Goal: Check status

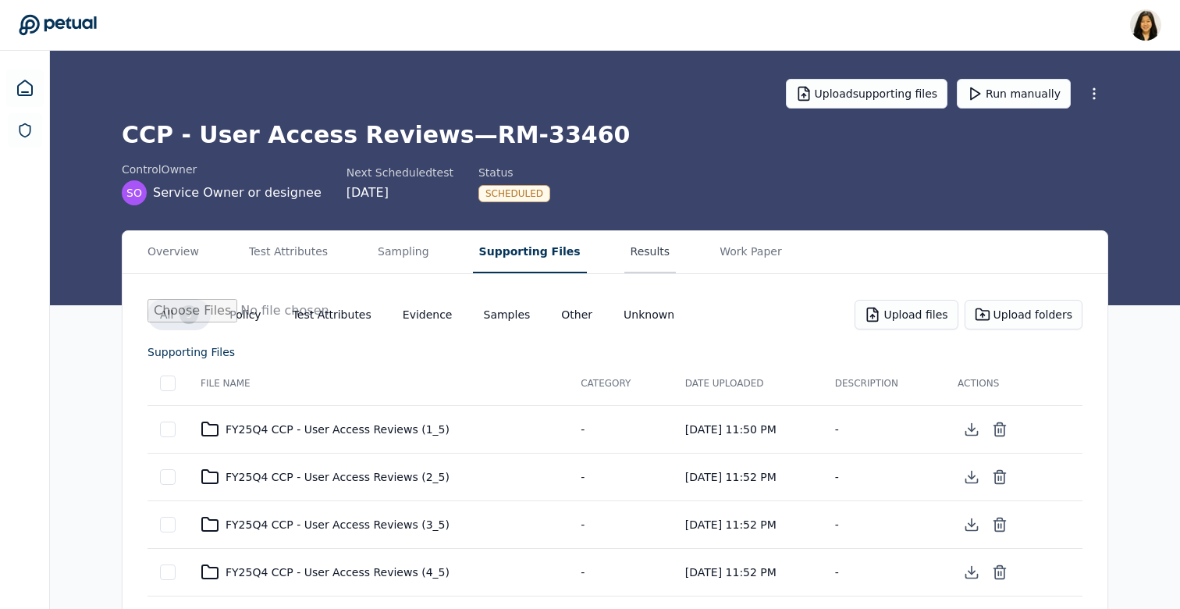
click at [624, 258] on button "Results" at bounding box center [650, 252] width 52 height 42
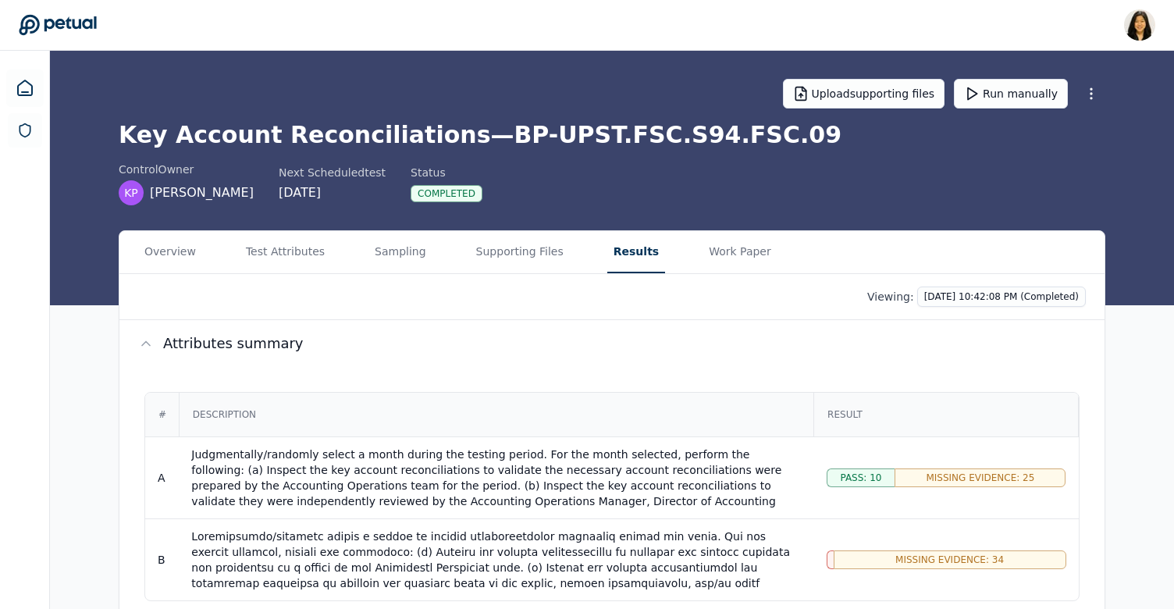
scroll to position [404, 0]
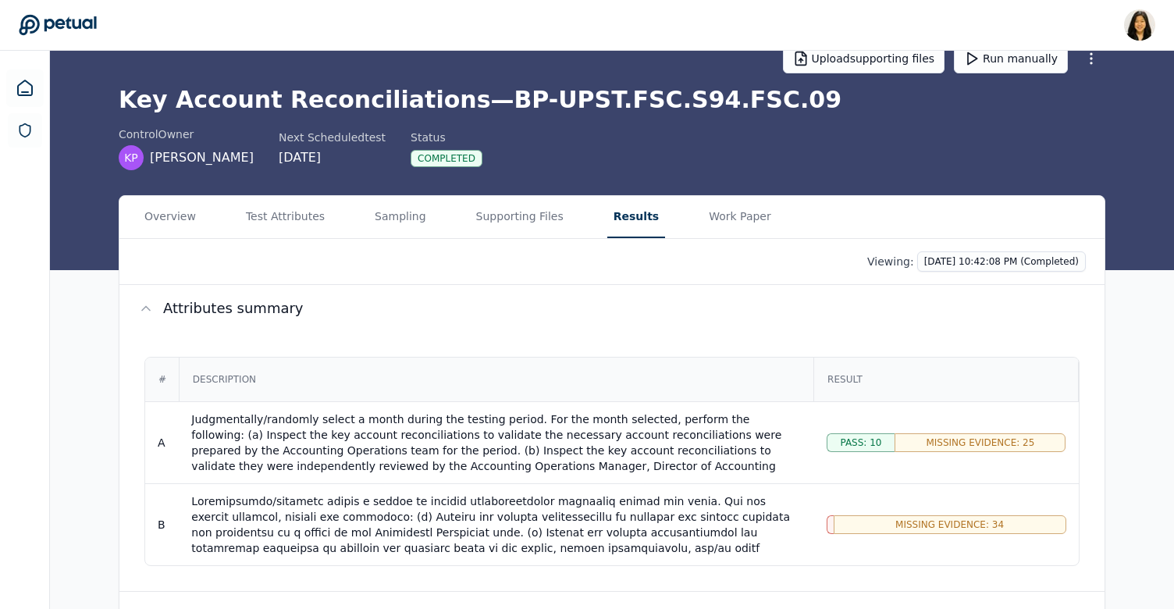
scroll to position [29, 0]
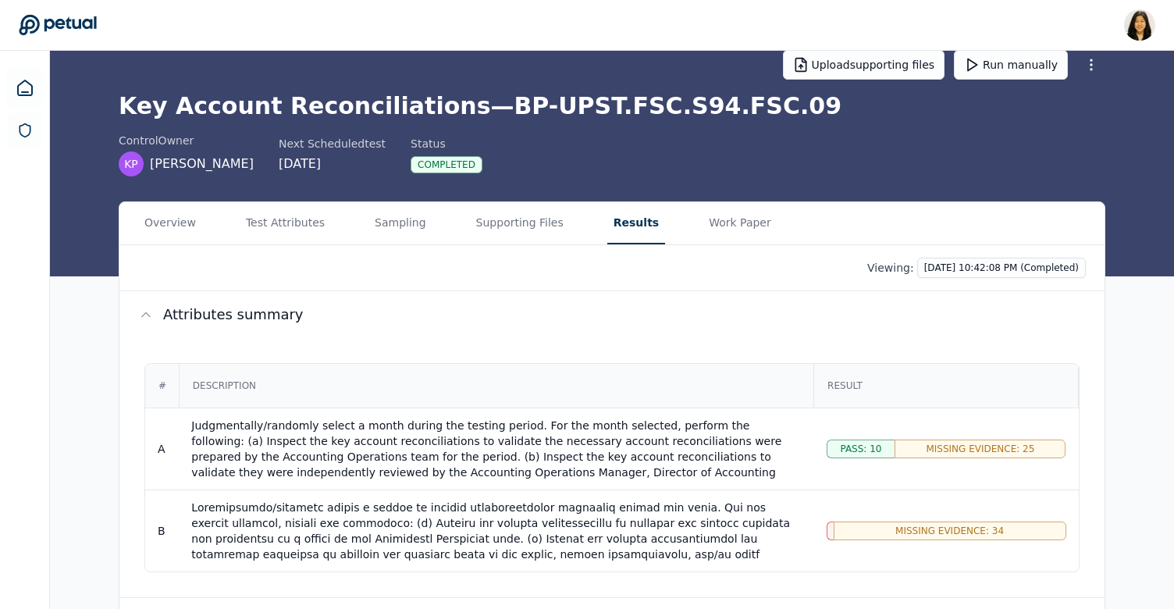
click at [830, 532] on div "1" at bounding box center [830, 530] width 7 height 19
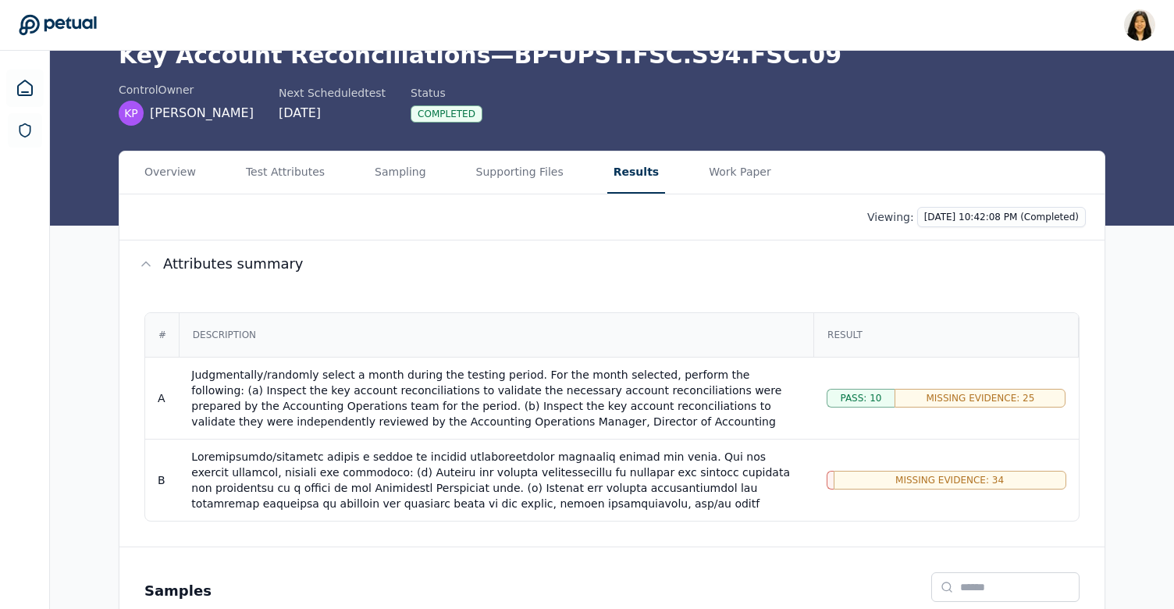
scroll to position [83, 0]
